Goal: Information Seeking & Learning: Learn about a topic

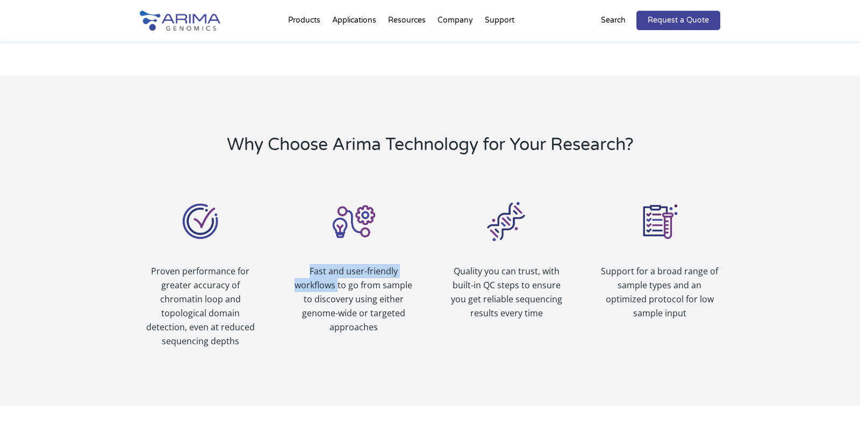
drag, startPoint x: 311, startPoint y: 254, endPoint x: 338, endPoint y: 268, distance: 30.6
click at [338, 268] on p "Fast and user-friendly workflows to go from sample to discovery using either ge…" at bounding box center [353, 299] width 121 height 70
copy p "Fast and user-friendly workflows"
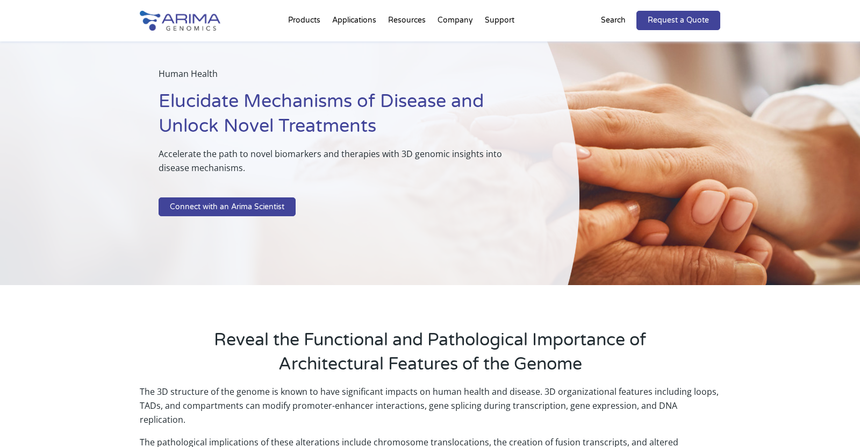
scroll to position [37, 0]
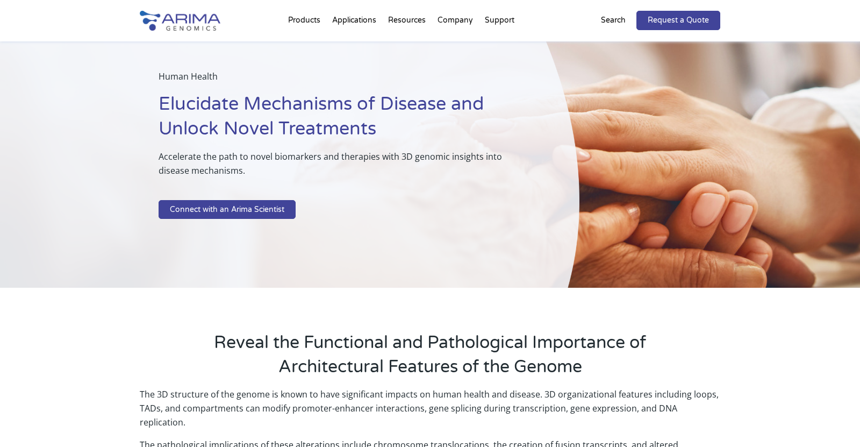
click at [160, 109] on h1 "Elucidate Mechanisms of Disease and Unlock Novel Treatments" at bounding box center [343, 121] width 368 height 58
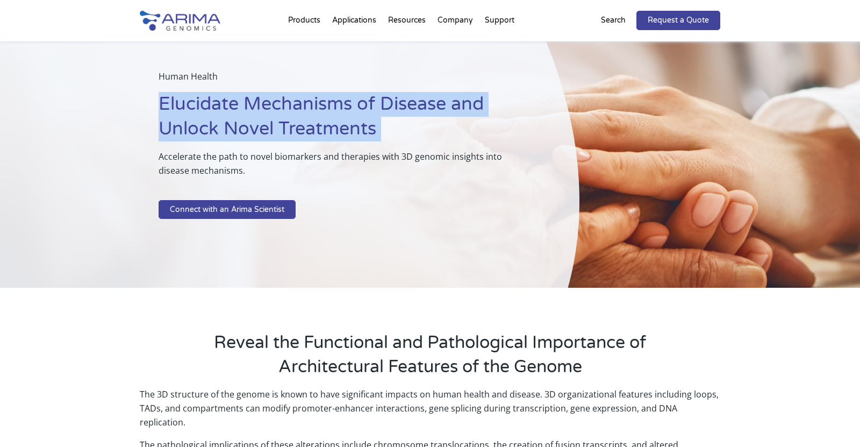
copy h1 "Elucidate Mechanisms of Disease and Unlock Novel Treatments"
click at [751, 175] on div "Human Health Elucidate Mechanisms of Disease and Unlock Novel Treatments Accele…" at bounding box center [430, 146] width 860 height 283
